Goal: Task Accomplishment & Management: Use online tool/utility

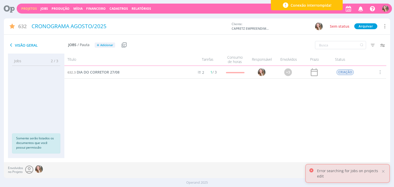
click at [27, 7] on link "Projetos" at bounding box center [29, 8] width 16 height 4
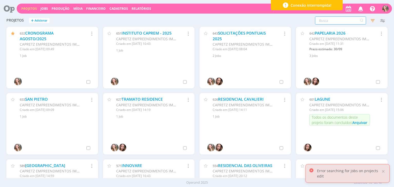
click at [332, 19] on input "text" at bounding box center [340, 20] width 51 height 8
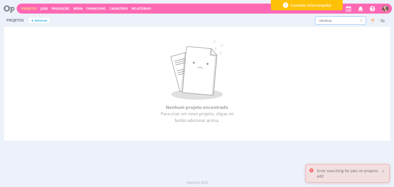
type input "oliveiras"
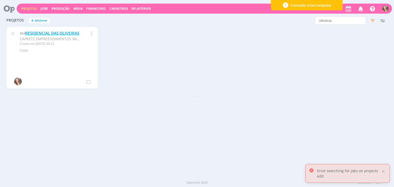
click at [30, 34] on link "RESIDENCIAL DAS OLIVEIRAS" at bounding box center [52, 33] width 54 height 5
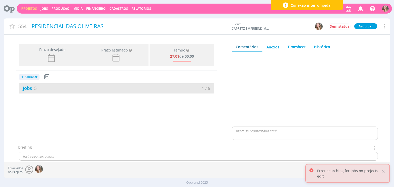
click at [58, 90] on div "Jobs 5" at bounding box center [68, 88] width 98 height 7
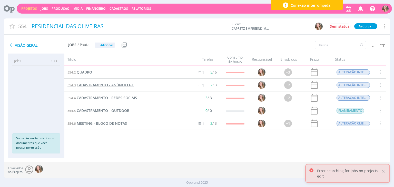
click at [104, 86] on span "CADASTRAMENTO - ANÚNCIO G1" at bounding box center [105, 85] width 57 height 5
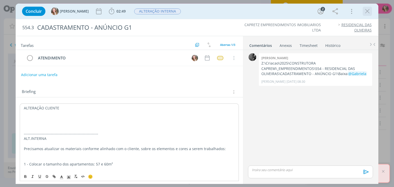
click at [368, 10] on icon "dialog" at bounding box center [368, 11] width 8 height 8
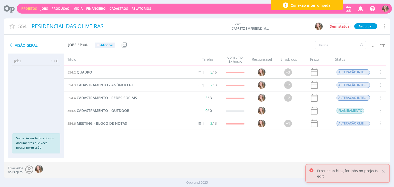
click at [26, 12] on div "Projetos Jobs Produção [GEOGRAPHIC_DATA] Financeiro Cadastros Relatórios Notifi…" at bounding box center [205, 9] width 376 height 10
click at [25, 10] on link "Projetos" at bounding box center [29, 8] width 16 height 4
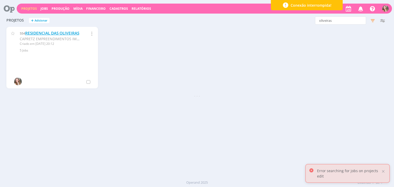
click at [42, 33] on link "RESIDENCIAL DAS OLIVEIRAS" at bounding box center [52, 33] width 54 height 5
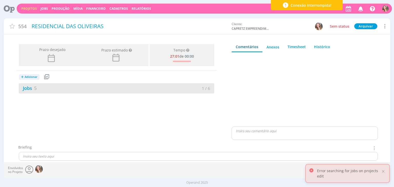
click at [44, 92] on div "Jobs 5 1 / 6" at bounding box center [117, 88] width 196 height 10
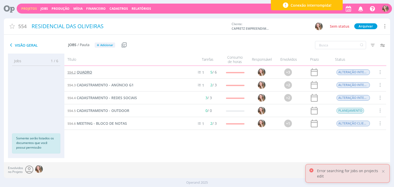
click at [84, 72] on span "QUADRO" at bounding box center [84, 72] width 15 height 5
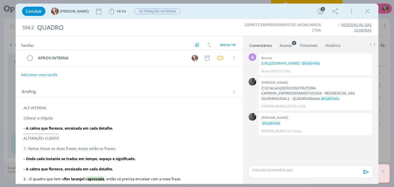
click at [25, 113] on p "dialog" at bounding box center [129, 113] width 211 height 5
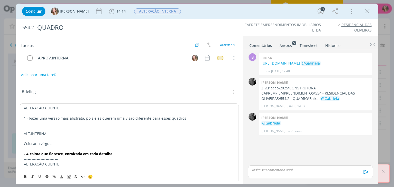
click at [27, 119] on p "1 - Fazer uma versão mais abstrata, pois eles querem uma visão diferente para e…" at bounding box center [129, 118] width 211 height 5
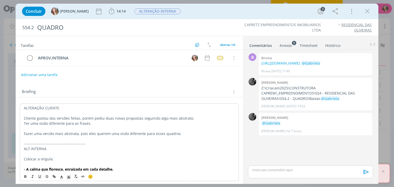
drag, startPoint x: 183, startPoint y: 132, endPoint x: 2, endPoint y: 133, distance: 180.7
click at [2, 133] on div "Concluir [PERSON_NAME] 14:14 Iniciar Apontar Data * [DATE] Horas * 00:00 Tarefa…" at bounding box center [197, 93] width 394 height 187
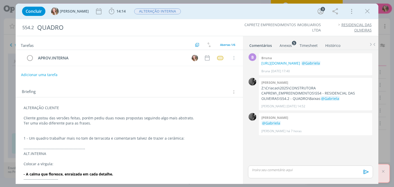
click at [196, 141] on p "dialog" at bounding box center [129, 143] width 211 height 5
click at [186, 135] on p "dialog" at bounding box center [129, 133] width 211 height 5
click at [186, 137] on p "1 - Um quadro trabalhar mais no tom de terracota e comentaram talvez de trazer …" at bounding box center [129, 138] width 211 height 5
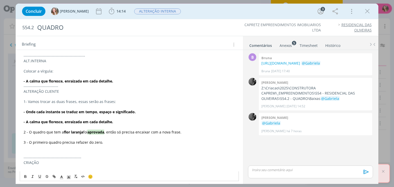
scroll to position [103, 0]
drag, startPoint x: 122, startPoint y: 127, endPoint x: 75, endPoint y: 129, distance: 47.0
drag, startPoint x: 26, startPoint y: 116, endPoint x: 143, endPoint y: 115, distance: 117.1
click at [143, 114] on p "- Onde cada instante se traduz em tempo, espaço e significado." at bounding box center [129, 111] width 211 height 5
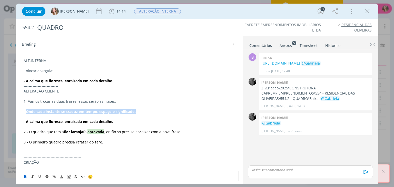
copy strong "Onde cada instante se traduz em tempo, espaço e significado."
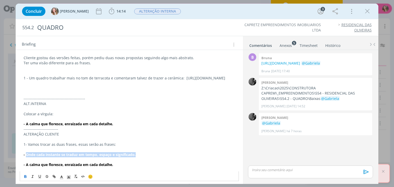
scroll to position [47, 0]
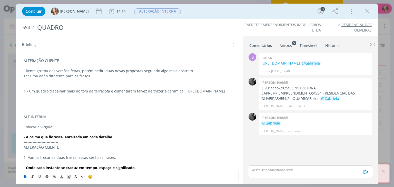
click at [29, 91] on p "1 - Um quadro trabalhar mais no tom de terracota e comentaram talvez de trazer …" at bounding box center [129, 91] width 211 height 5
click at [123, 94] on p "1 - Um quadro trabalhar mais no tom de terracota e comentaram talvez de trazer …" at bounding box center [129, 91] width 211 height 5
click at [28, 91] on p "1 - Um quadro trabalhar mais no tom de terracota e comentaram talvez de trazer …" at bounding box center [129, 91] width 211 height 5
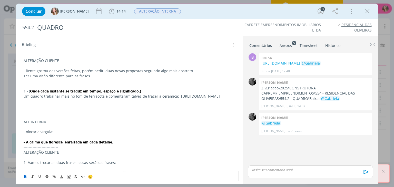
click at [72, 104] on p "dialog" at bounding box center [129, 101] width 211 height 5
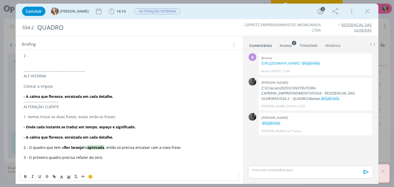
scroll to position [104, 0]
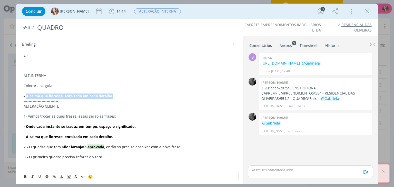
drag, startPoint x: 26, startPoint y: 100, endPoint x: 125, endPoint y: 100, distance: 99.1
click at [125, 99] on p "- A calma que floresce, enraizada em cada detalhe." at bounding box center [129, 96] width 211 height 5
copy strong "A calma que floresce, enraizada em cada detalhe."
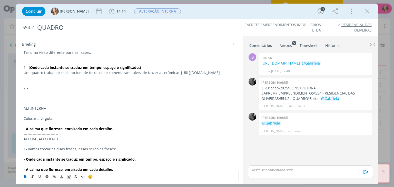
click at [34, 91] on p "2 -" at bounding box center [129, 88] width 211 height 5
click at [28, 91] on p "2 - A calma que floresce, enraizada em cada detalhe.)" at bounding box center [129, 88] width 211 height 5
click at [134, 91] on p "2 - ( A calma que floresce, enraizada em cada detalhe.)" at bounding box center [129, 88] width 211 height 5
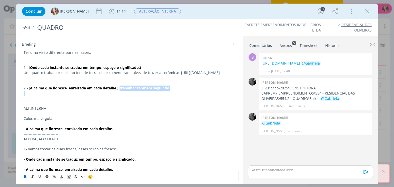
drag, startPoint x: 181, startPoint y: 98, endPoint x: 121, endPoint y: 94, distance: 60.2
click at [25, 176] on icon "dialog" at bounding box center [25, 177] width 4 height 4
click at [192, 91] on p "2 - ( A calma que floresce, enraizada em cada detalhe.) trabalhar também seguin…" at bounding box center [129, 88] width 211 height 5
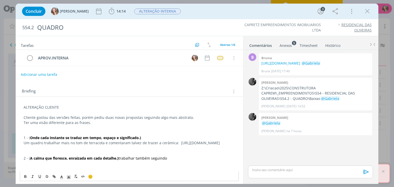
click at [27, 76] on button "Adicionar uma tarefa" at bounding box center [39, 74] width 36 height 9
type input "ALT.CLIENTE"
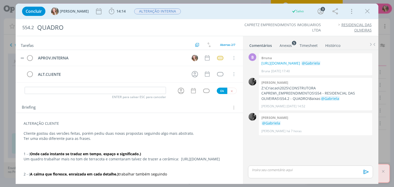
drag, startPoint x: 21, startPoint y: 71, endPoint x: 23, endPoint y: 50, distance: 21.4
click at [23, 50] on div "APROV.INTERNA Cancelar ALT.CLIENTE Cancelar" at bounding box center [129, 66] width 227 height 33
click at [191, 57] on icon "dialog" at bounding box center [195, 58] width 8 height 8
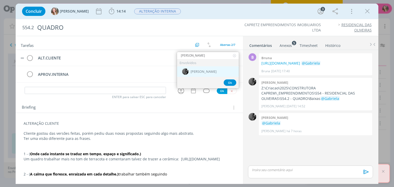
type input "[PERSON_NAME]"
click at [198, 69] on div "[PERSON_NAME]" at bounding box center [208, 71] width 62 height 11
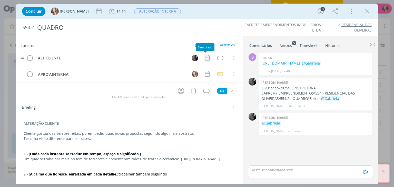
click at [206, 57] on icon "dialog" at bounding box center [207, 58] width 7 height 7
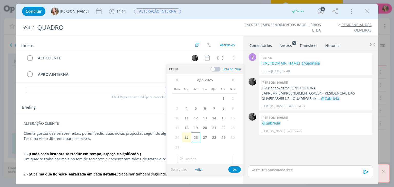
click at [198, 139] on span "26" at bounding box center [195, 138] width 9 height 10
click at [237, 170] on button "Ok" at bounding box center [234, 170] width 13 height 6
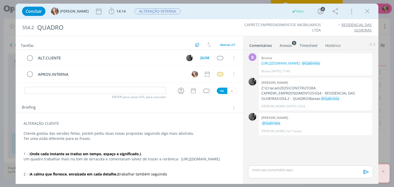
scroll to position [46, 0]
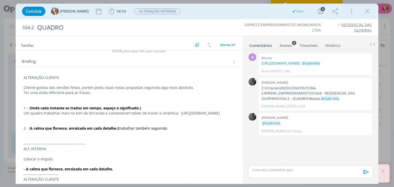
click at [173, 131] on p "2 - ( A calma que floresce, enraizada em cada detalhe.) trabalhar também seguin…" at bounding box center [129, 128] width 211 height 5
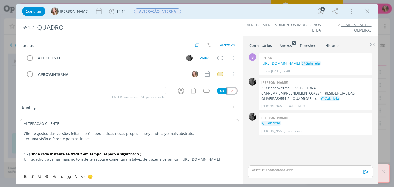
click at [227, 92] on button "dialog" at bounding box center [231, 91] width 9 height 6
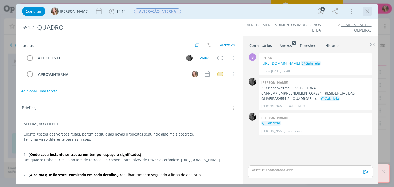
click at [367, 12] on icon "dialog" at bounding box center [368, 11] width 8 height 8
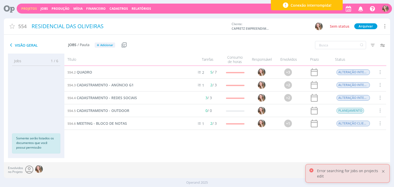
click at [383, 172] on div at bounding box center [383, 171] width 5 height 5
